Goal: Navigation & Orientation: Find specific page/section

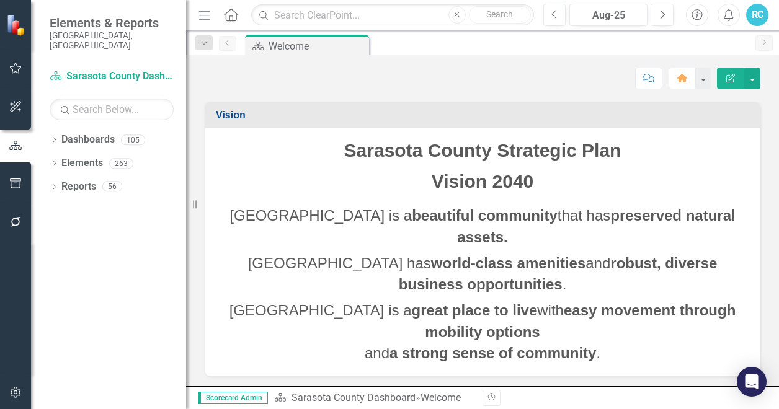
click at [53, 138] on icon "Dropdown" at bounding box center [54, 141] width 9 height 7
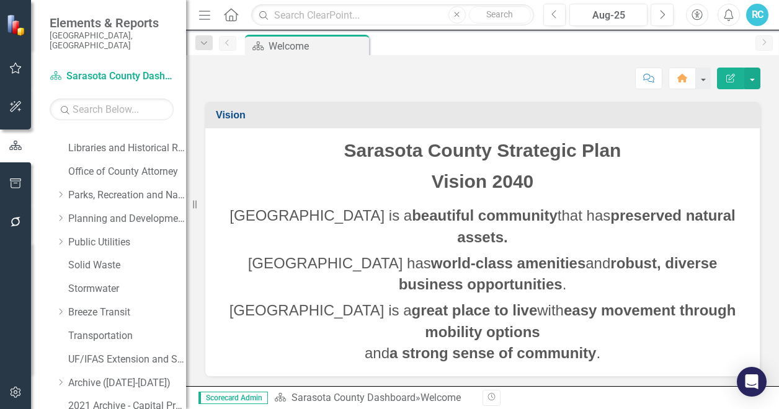
scroll to position [391, 0]
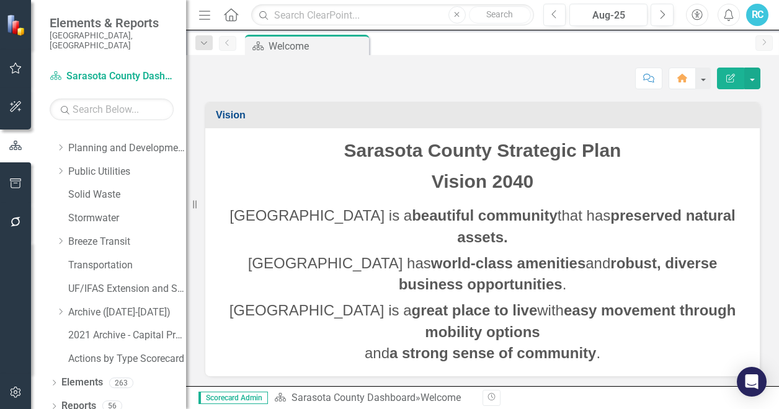
click at [63, 308] on icon "Dropdown" at bounding box center [60, 311] width 9 height 7
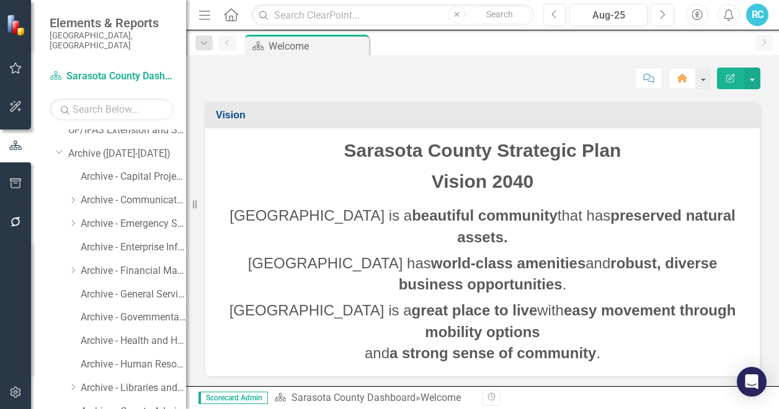
scroll to position [562, 0]
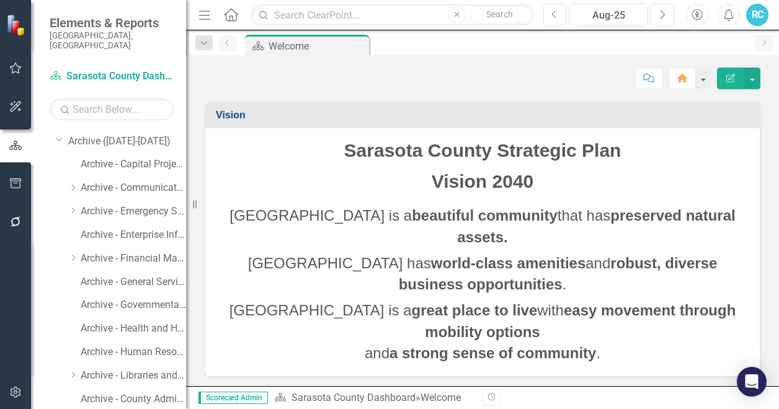
click at [74, 254] on icon "Dropdown" at bounding box center [72, 257] width 9 height 7
click at [74, 252] on icon "Dropdown" at bounding box center [71, 256] width 7 height 9
click at [71, 207] on icon "Dropdown" at bounding box center [72, 210] width 9 height 7
click at [136, 205] on link "Archive - Emergency Services" at bounding box center [133, 212] width 105 height 14
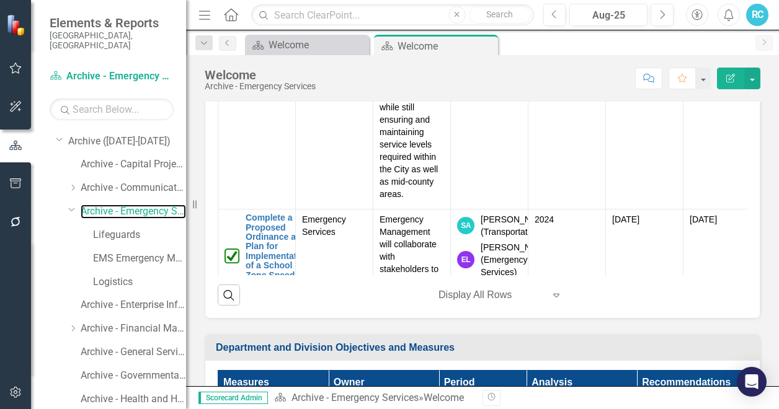
scroll to position [248, 0]
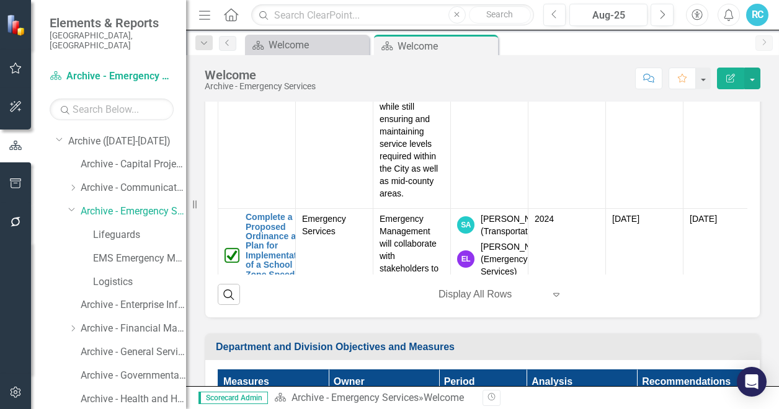
click at [550, 292] on icon "Expand" at bounding box center [556, 295] width 12 height 10
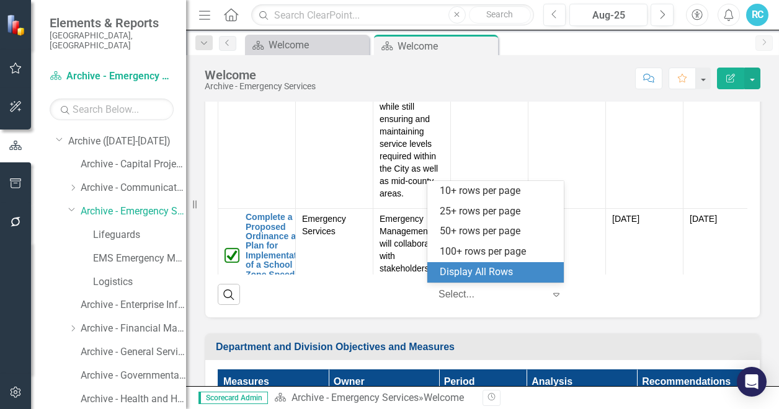
click at [550, 292] on icon "Expand" at bounding box center [556, 295] width 12 height 10
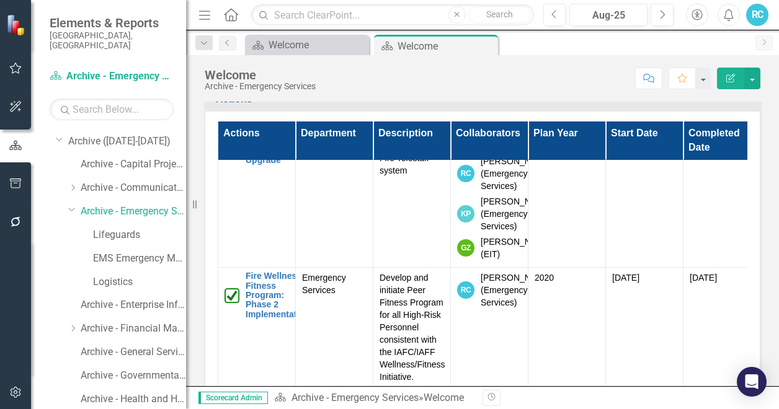
scroll to position [21692, 0]
